Goal: Obtain resource: Download file/media

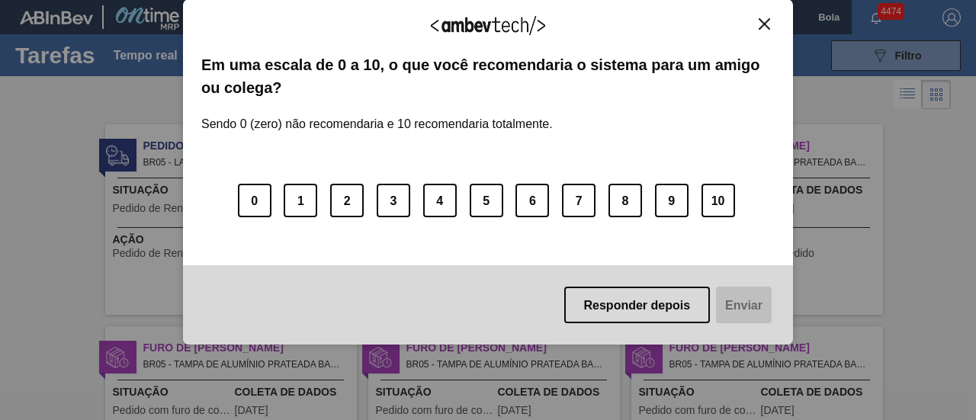
drag, startPoint x: 692, startPoint y: 306, endPoint x: 797, endPoint y: 136, distance: 199.3
click at [692, 306] on button "Responder depois" at bounding box center [637, 305] width 146 height 37
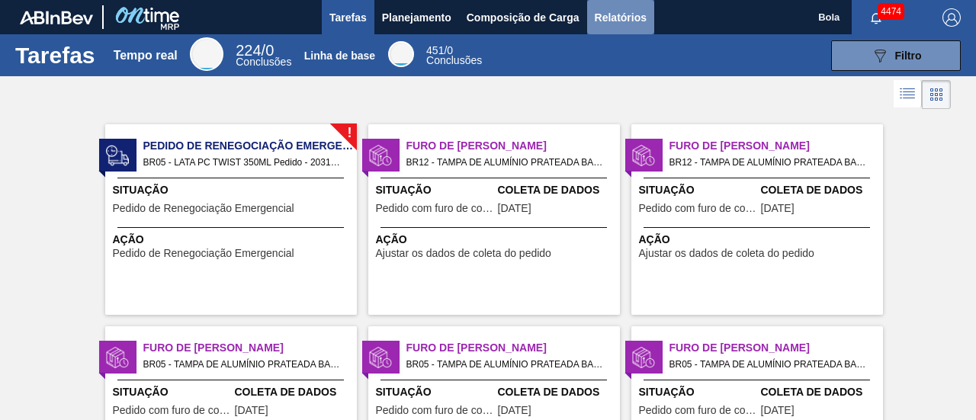
drag, startPoint x: 599, startPoint y: 24, endPoint x: 593, endPoint y: 32, distance: 10.4
click at [599, 24] on font "Relatórios" at bounding box center [621, 17] width 52 height 18
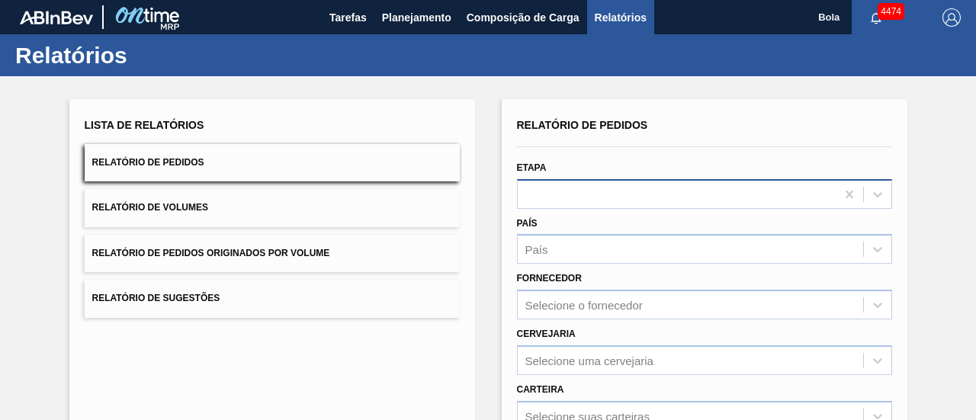
click at [557, 197] on div at bounding box center [677, 194] width 318 height 22
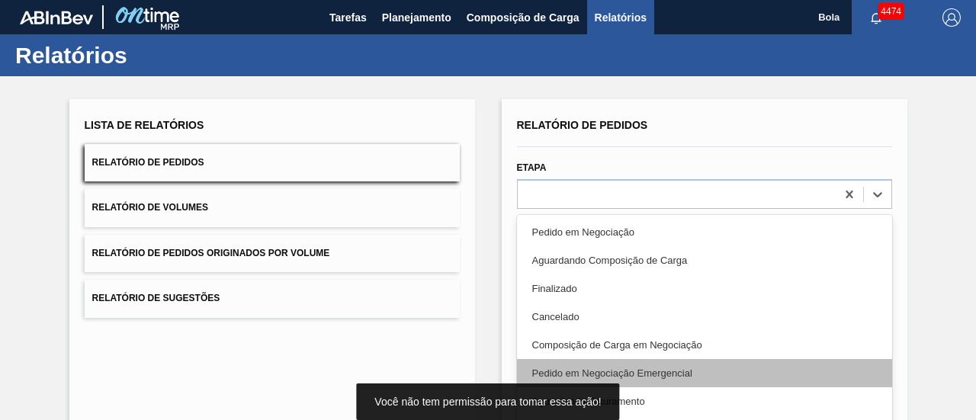
scroll to position [152, 0]
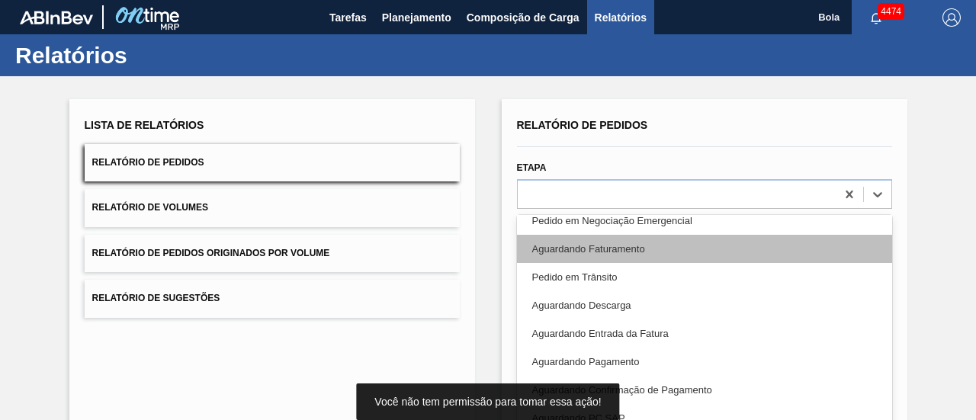
click at [617, 243] on font "Aguardando Faturamento" at bounding box center [588, 248] width 113 height 11
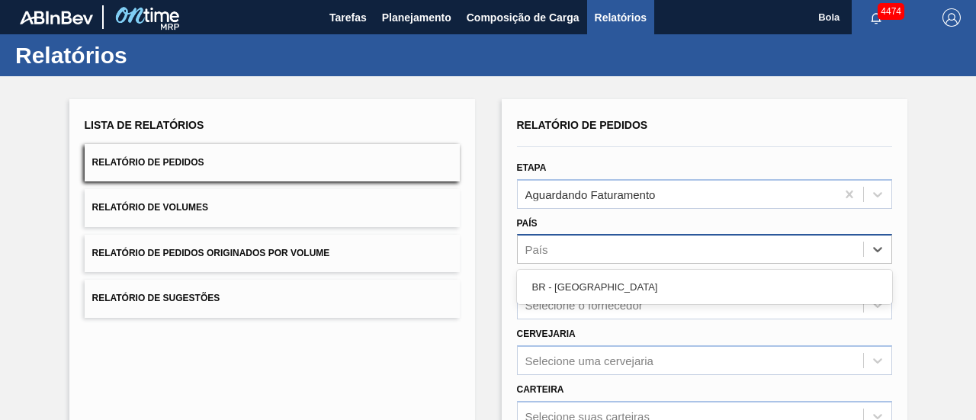
click at [599, 242] on div "País" at bounding box center [690, 250] width 345 height 22
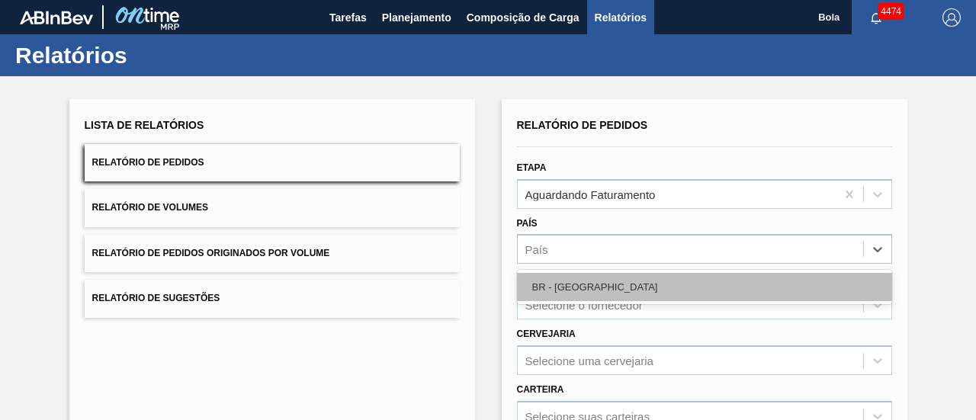
click at [595, 281] on div "BR - [GEOGRAPHIC_DATA]" at bounding box center [704, 287] width 375 height 28
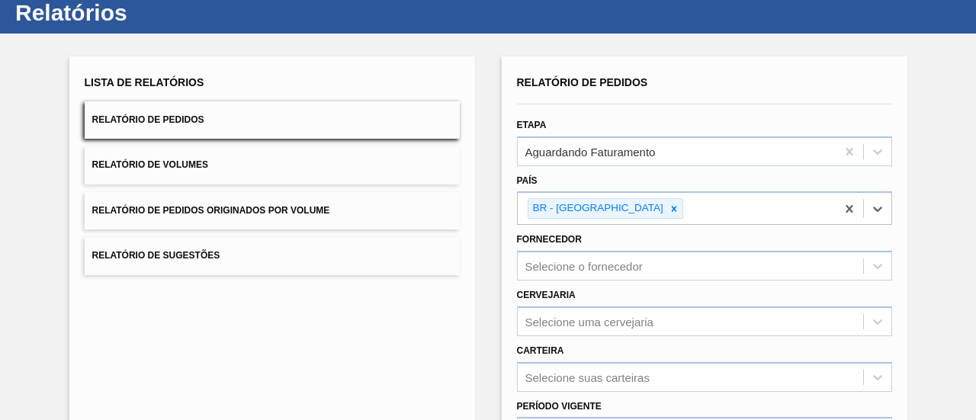
scroll to position [76, 0]
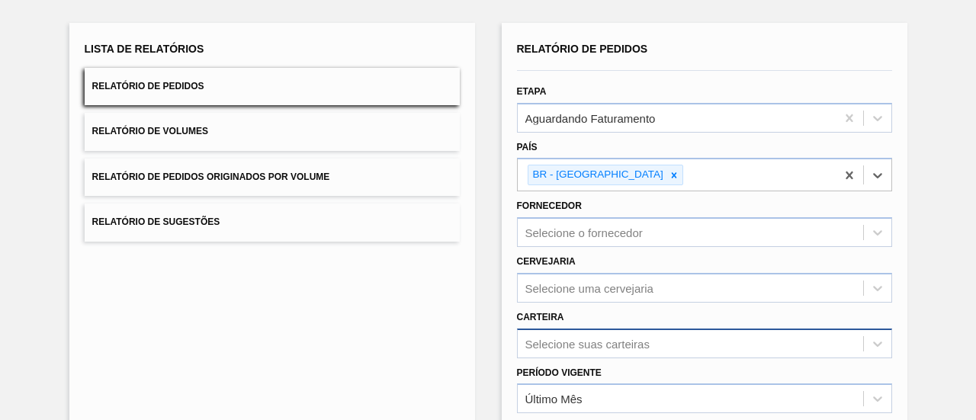
click at [569, 340] on div "Selecione suas carteiras" at bounding box center [704, 344] width 375 height 30
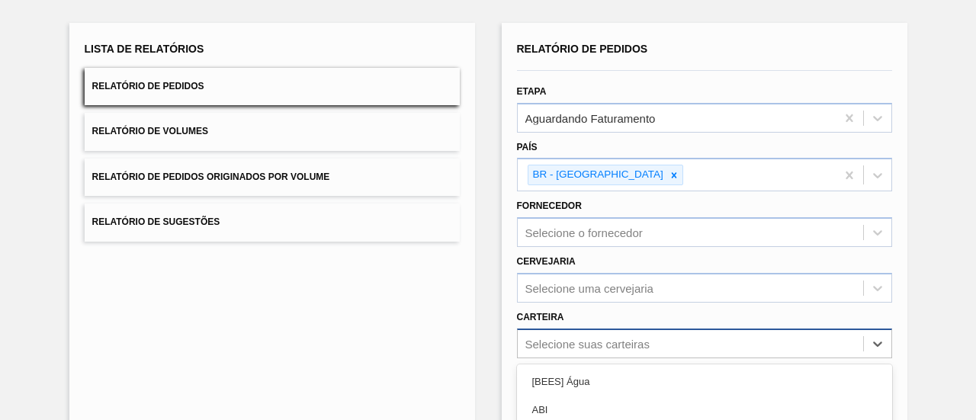
scroll to position [253, 0]
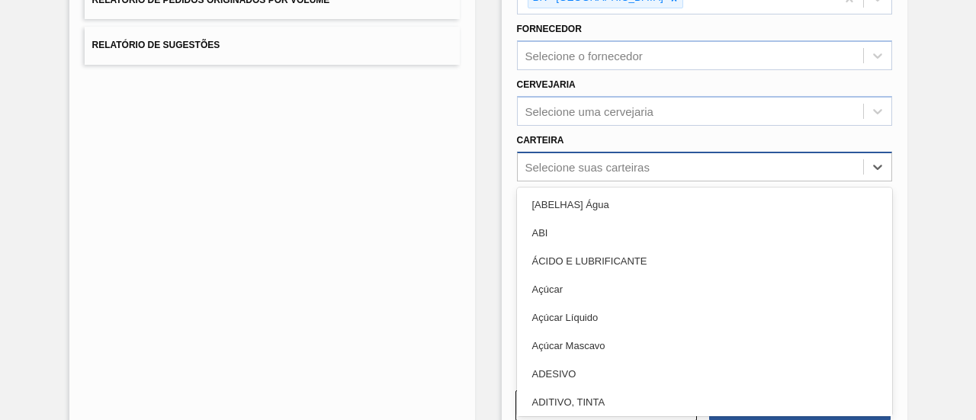
type input "l"
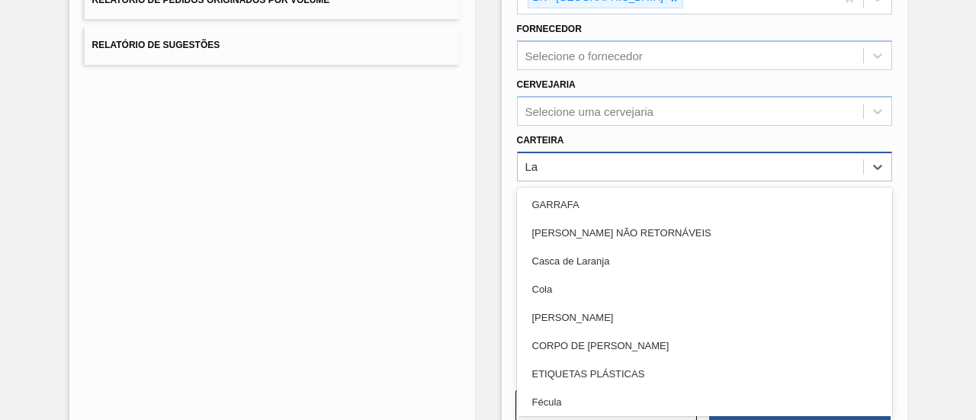
type input "Lat"
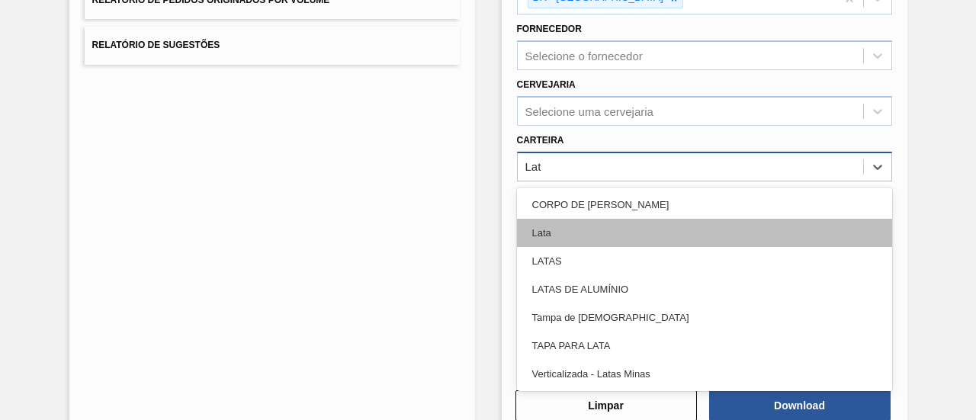
click at [579, 235] on div "Lata" at bounding box center [704, 233] width 375 height 28
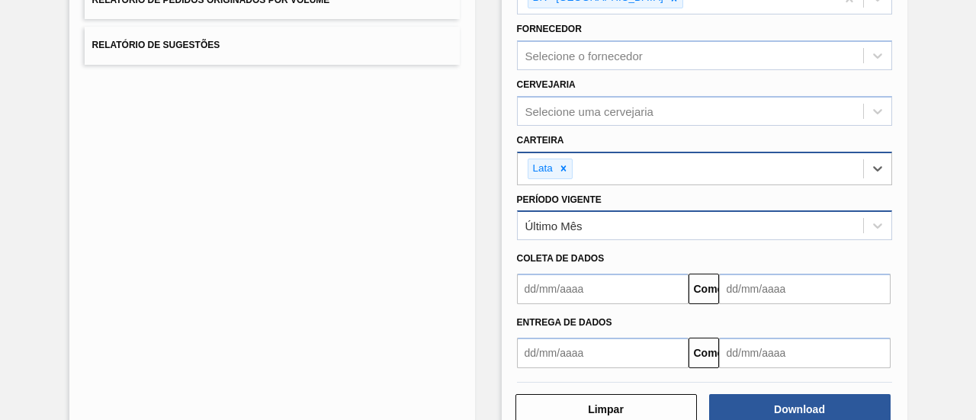
click at [584, 227] on div "Último Mês" at bounding box center [690, 226] width 345 height 22
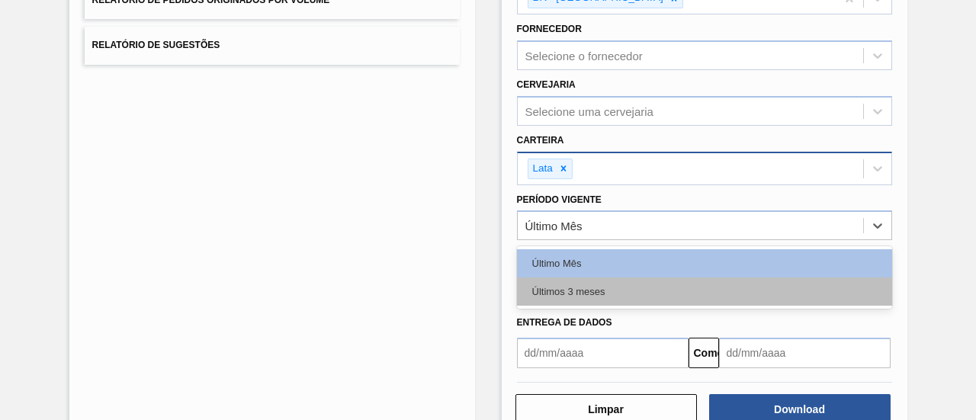
click at [596, 281] on div "Últimos 3 meses" at bounding box center [704, 292] width 375 height 28
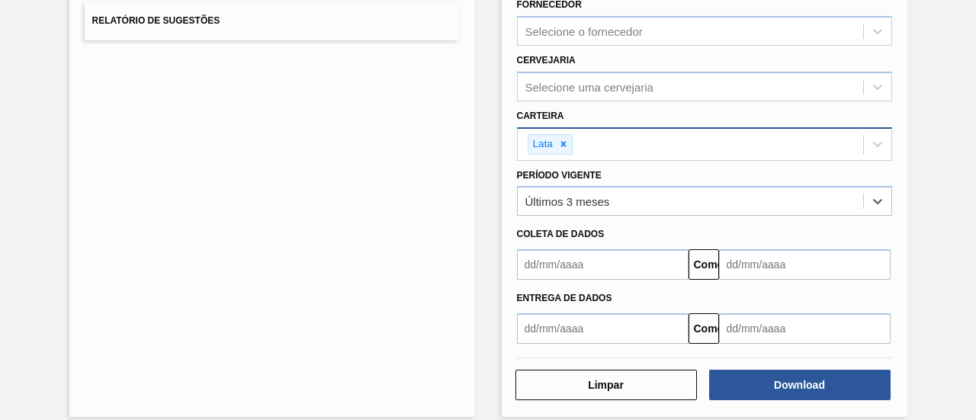
scroll to position [290, 0]
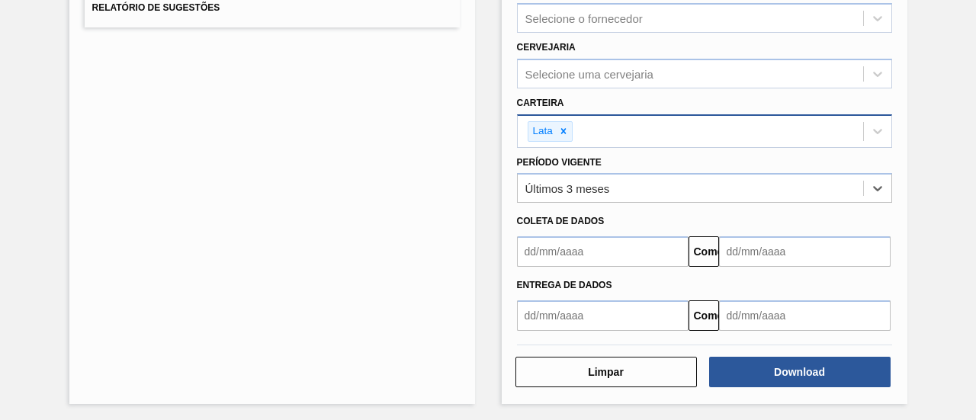
click at [563, 246] on input "text" at bounding box center [603, 251] width 172 height 30
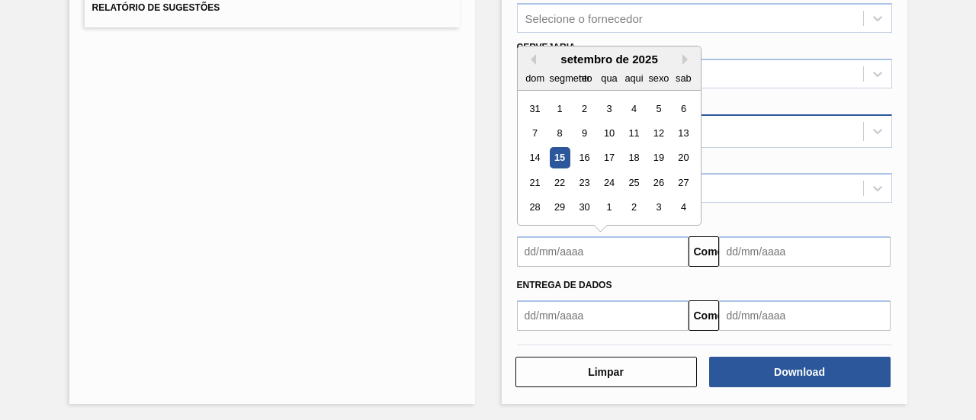
click at [557, 148] on div "15" at bounding box center [559, 158] width 21 height 21
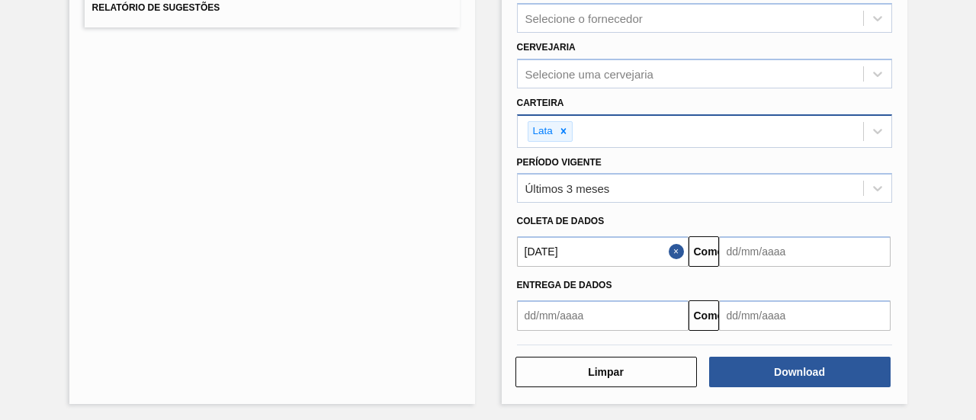
type input "[DATE]"
click at [831, 254] on input "text" at bounding box center [805, 251] width 172 height 30
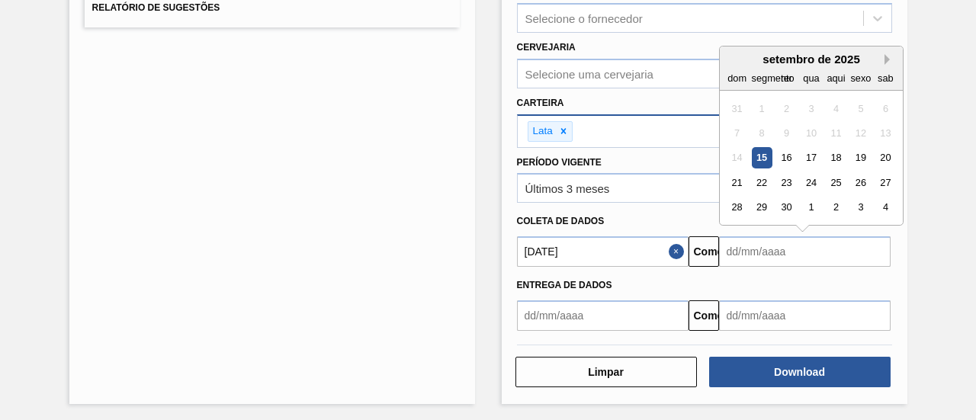
click at [884, 54] on button "Próximo mês" at bounding box center [889, 59] width 11 height 11
click at [816, 153] on div "15" at bounding box center [811, 158] width 21 height 21
type input "[DATE]"
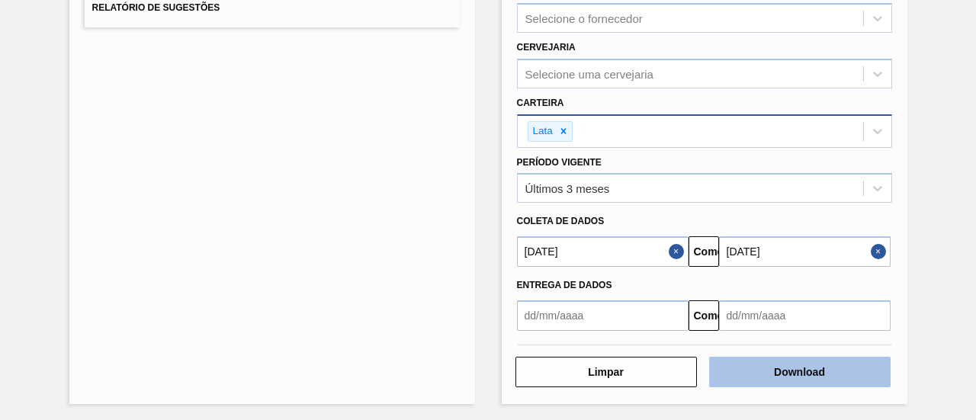
click at [794, 373] on font "Download" at bounding box center [799, 372] width 51 height 12
